Goal: Transaction & Acquisition: Purchase product/service

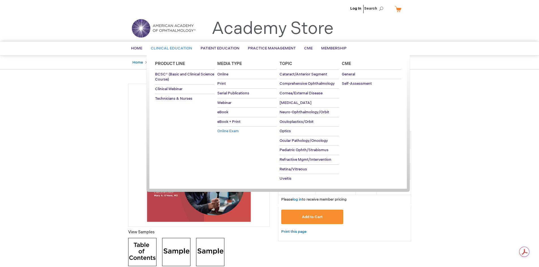
click at [226, 130] on span "Online Exam" at bounding box center [227, 131] width 21 height 5
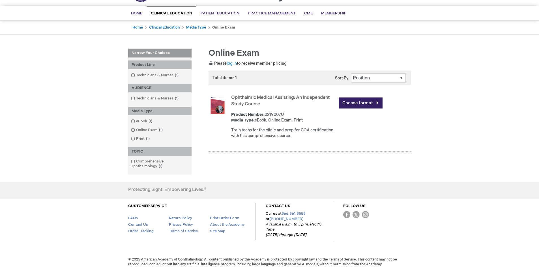
scroll to position [40, 0]
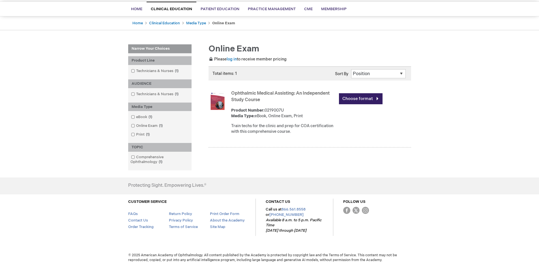
click at [399, 74] on select "Position Product Name : A to Z Product Name : Z to A Price : Low to High Price …" at bounding box center [378, 73] width 55 height 9
click at [433, 105] on div "Log In Search My Cart CLOSE RECENTLY ADDED ITEM(S) Close There are no items in …" at bounding box center [269, 113] width 539 height 307
click at [136, 70] on span at bounding box center [136, 71] width 0 height 5
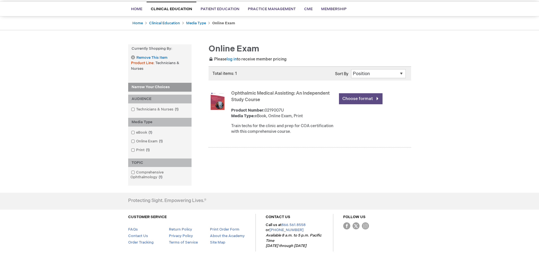
click at [363, 96] on link "Choose format" at bounding box center [361, 98] width 44 height 11
